Goal: Task Accomplishment & Management: Manage account settings

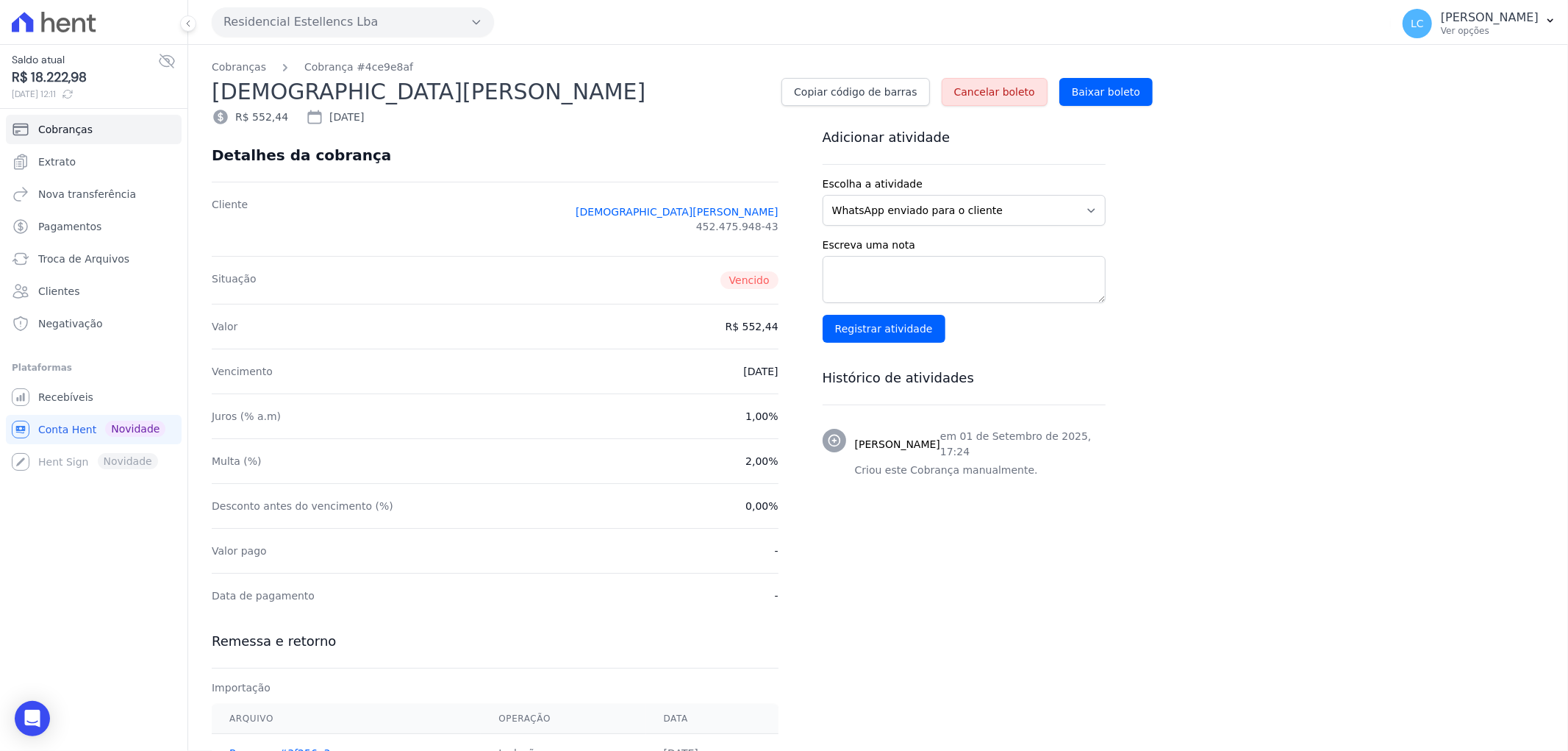
click at [60, 20] on icon at bounding box center [63, 25] width 14 height 15
click at [35, 19] on icon at bounding box center [54, 22] width 85 height 21
click at [77, 15] on icon at bounding box center [54, 22] width 85 height 21
click at [22, 23] on icon at bounding box center [54, 22] width 85 height 21
click at [74, 389] on span "Recebíveis" at bounding box center [66, 397] width 55 height 15
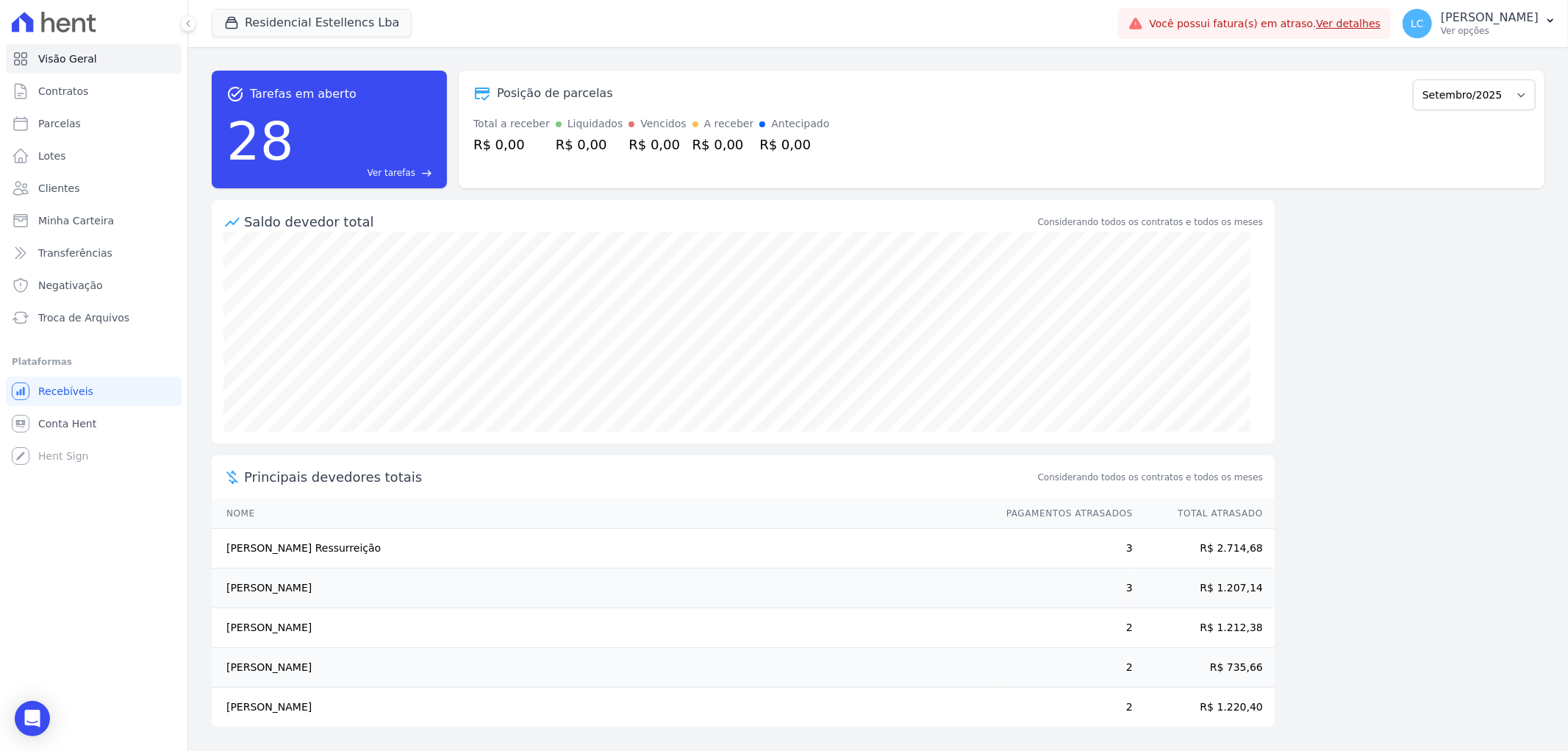
click at [24, 20] on icon at bounding box center [22, 21] width 21 height 20
click at [75, 419] on span "Conta Hent" at bounding box center [67, 423] width 58 height 15
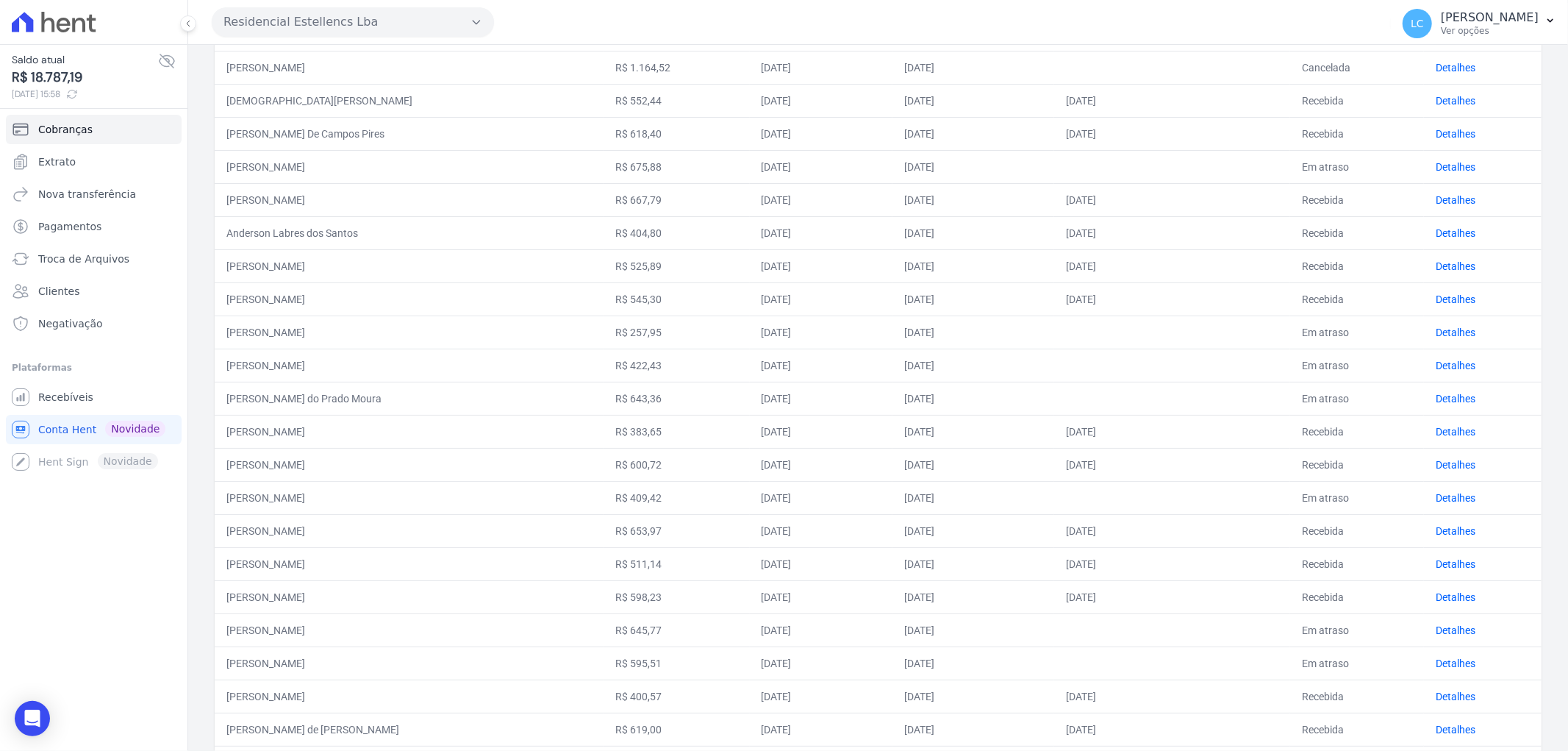
scroll to position [375, 0]
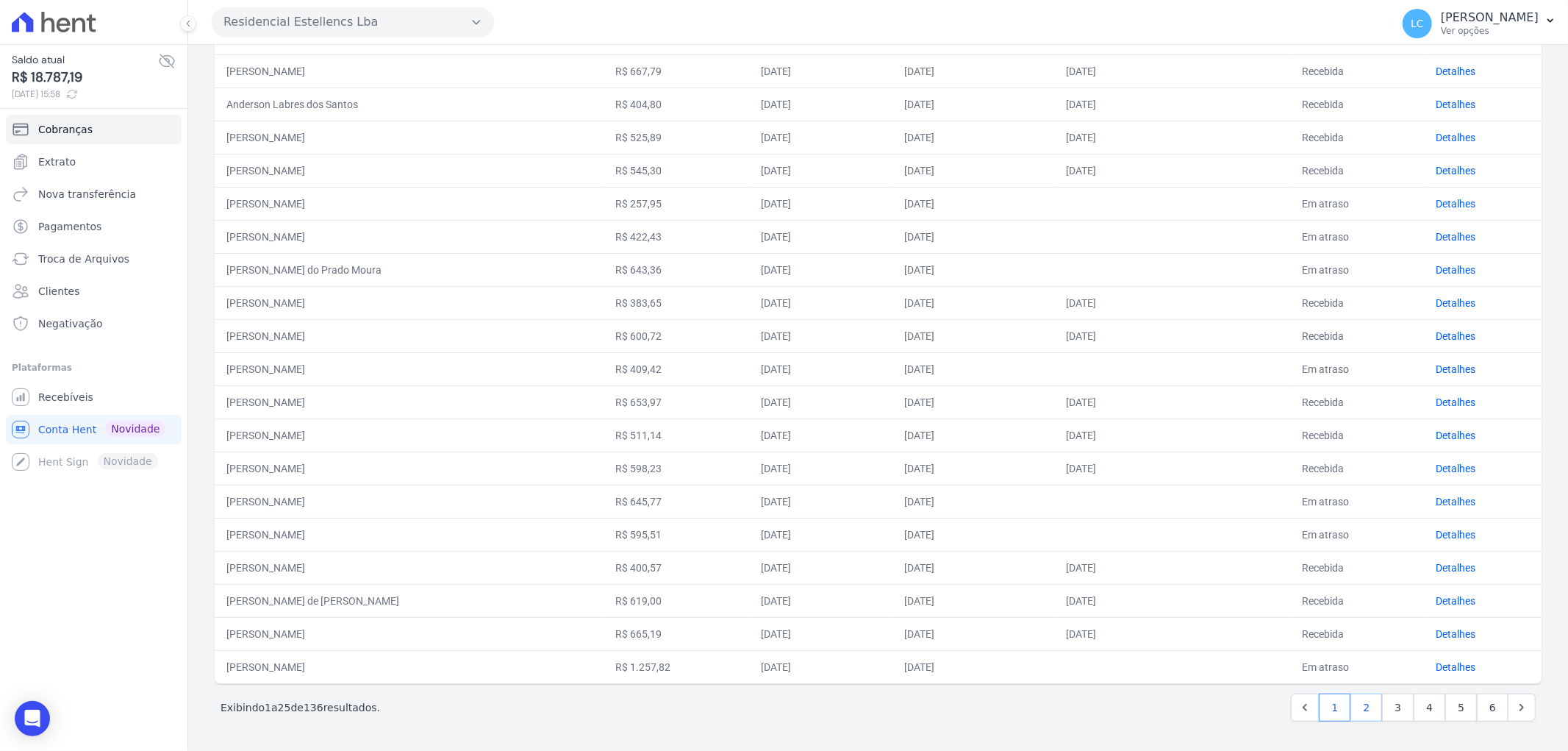
click at [1350, 706] on link "2" at bounding box center [1366, 708] width 32 height 28
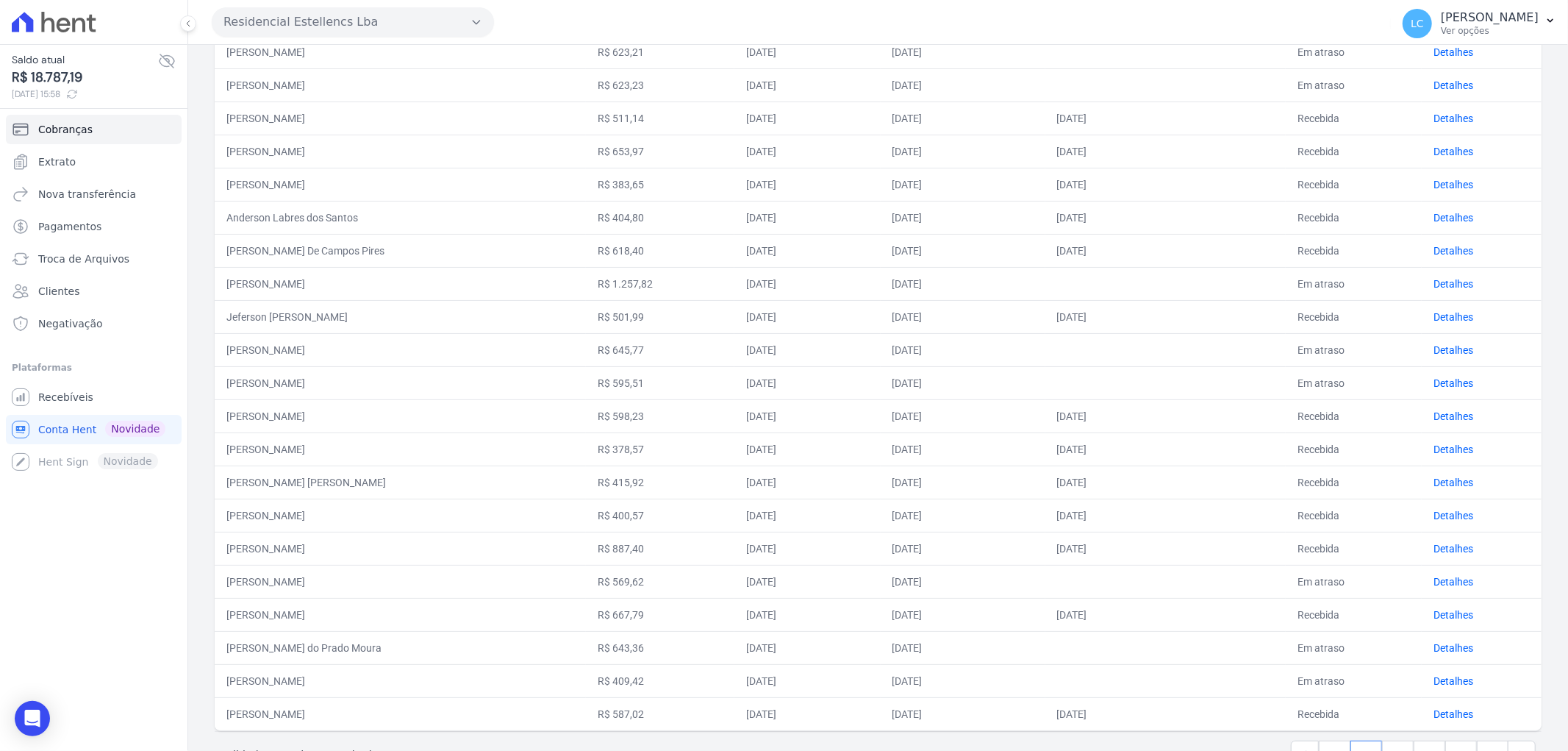
scroll to position [375, 0]
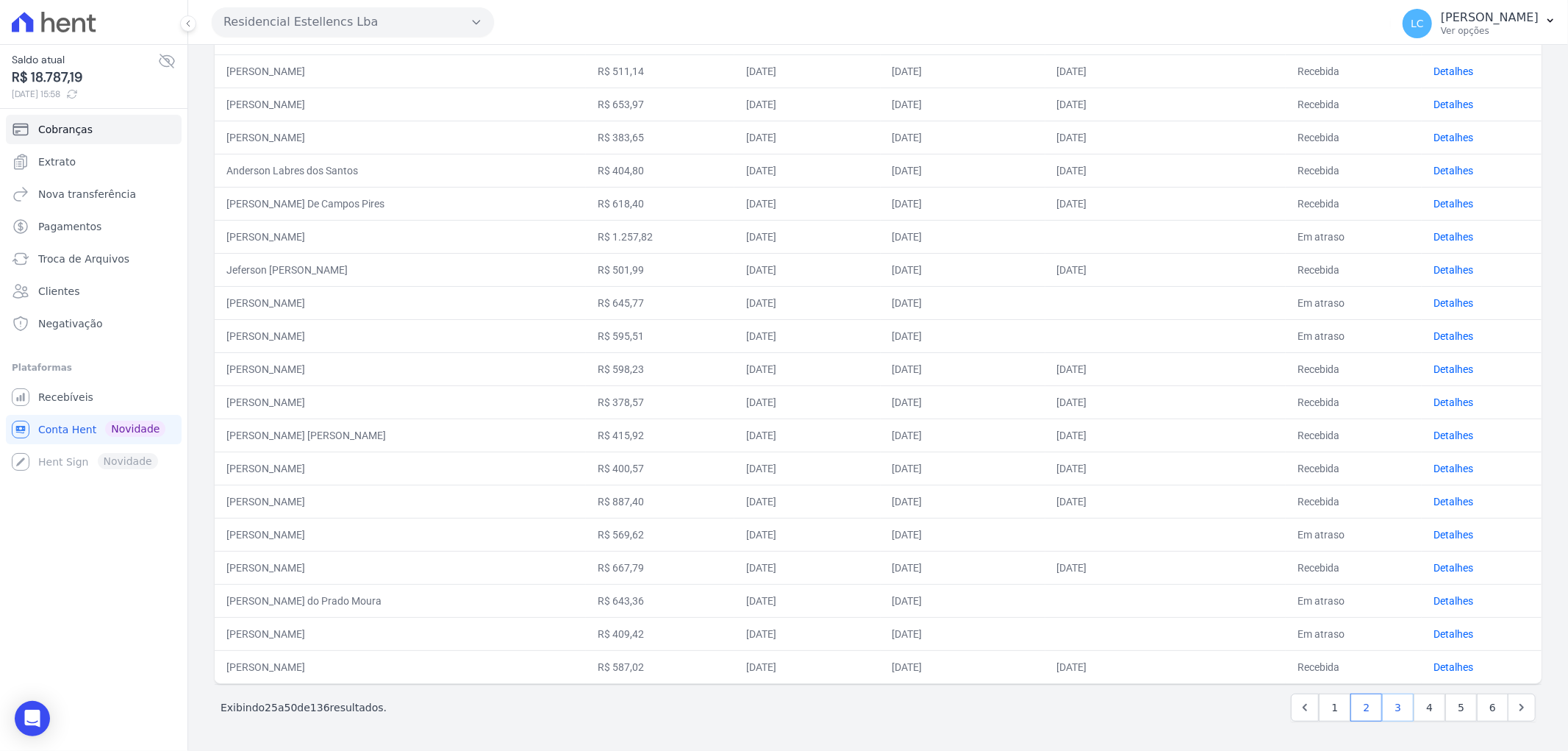
click at [1385, 711] on link "3" at bounding box center [1397, 708] width 32 height 28
